Goal: Information Seeking & Learning: Learn about a topic

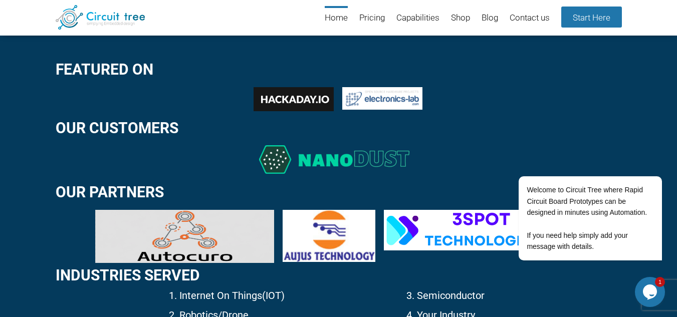
scroll to position [1363, 0]
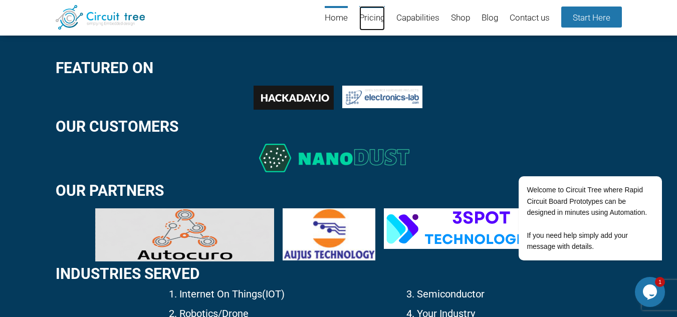
click at [373, 25] on link "Pricing" at bounding box center [372, 18] width 26 height 25
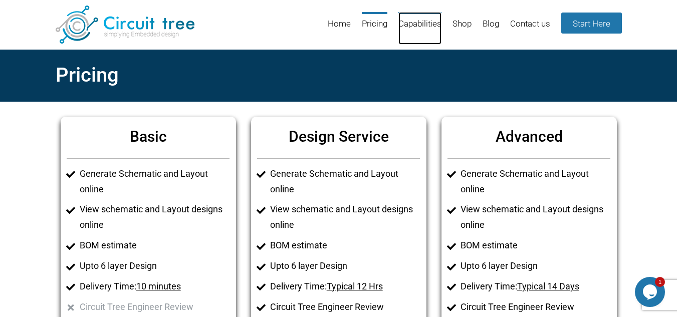
click at [423, 25] on link "Capabilities" at bounding box center [420, 28] width 43 height 33
